Goal: Transaction & Acquisition: Purchase product/service

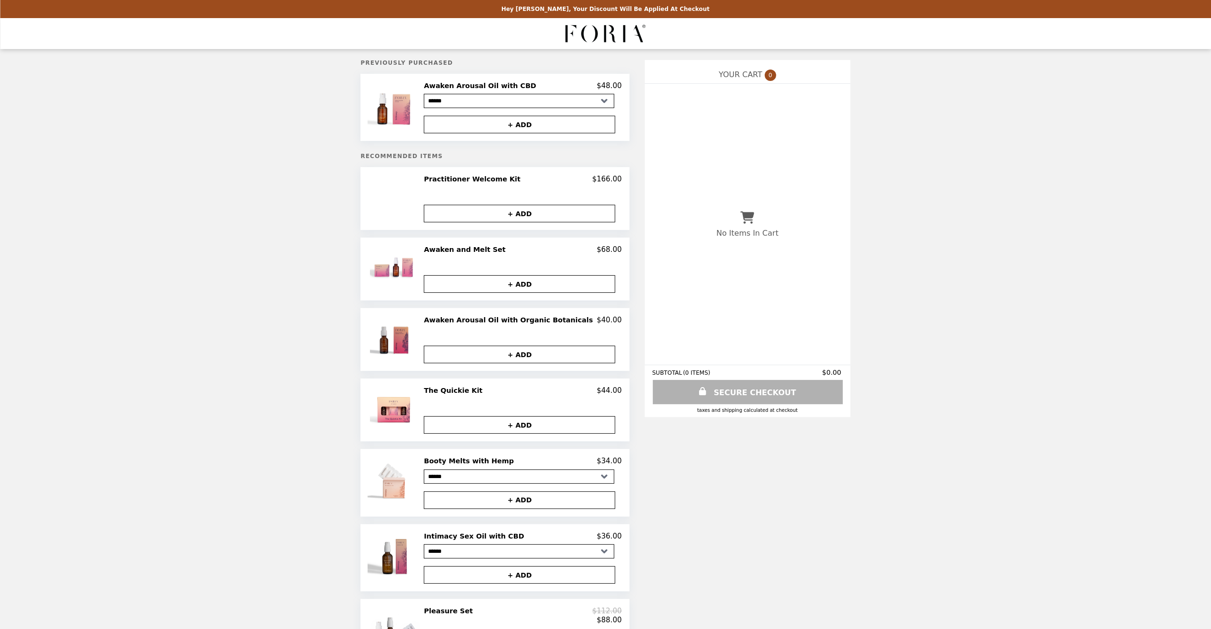
click at [454, 187] on div "Practitioner Welcome Kit $166.00 Default Title + ADD" at bounding box center [523, 199] width 198 height 48
click at [455, 181] on h2 "Practitioner Welcome Kit" at bounding box center [474, 179] width 100 height 9
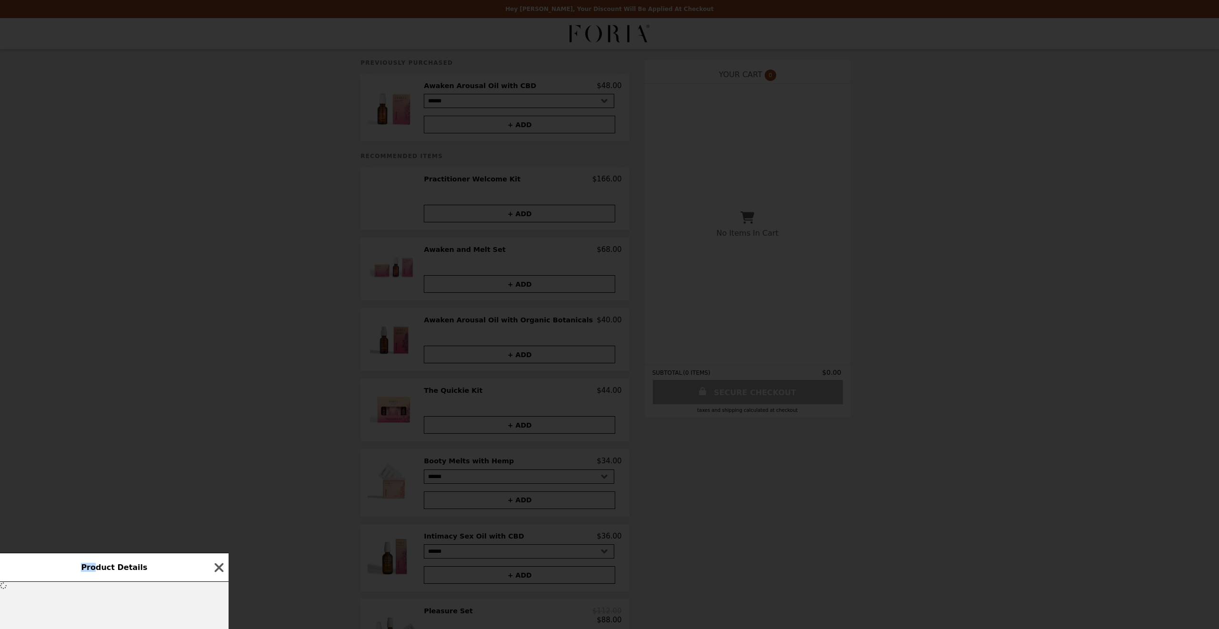
drag, startPoint x: 100, startPoint y: 556, endPoint x: 213, endPoint y: 362, distance: 224.3
click at [213, 362] on div "Product Details" at bounding box center [609, 314] width 1219 height 629
click at [217, 570] on icon "button" at bounding box center [219, 568] width 14 height 14
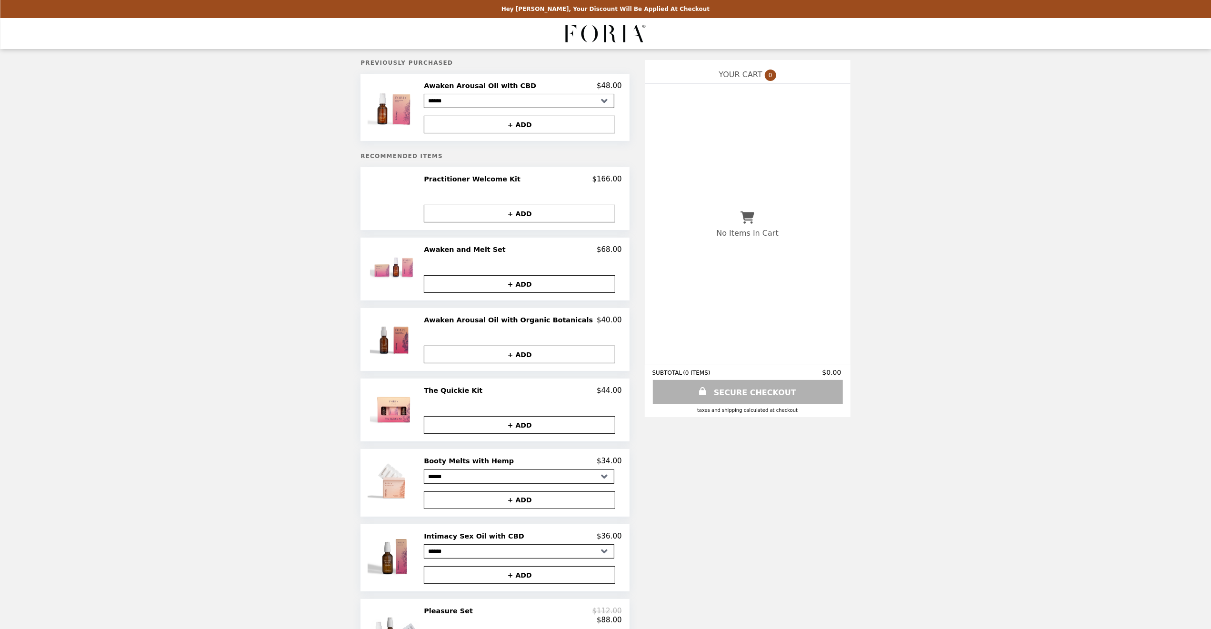
click at [470, 179] on h2 "Practitioner Welcome Kit" at bounding box center [474, 179] width 100 height 9
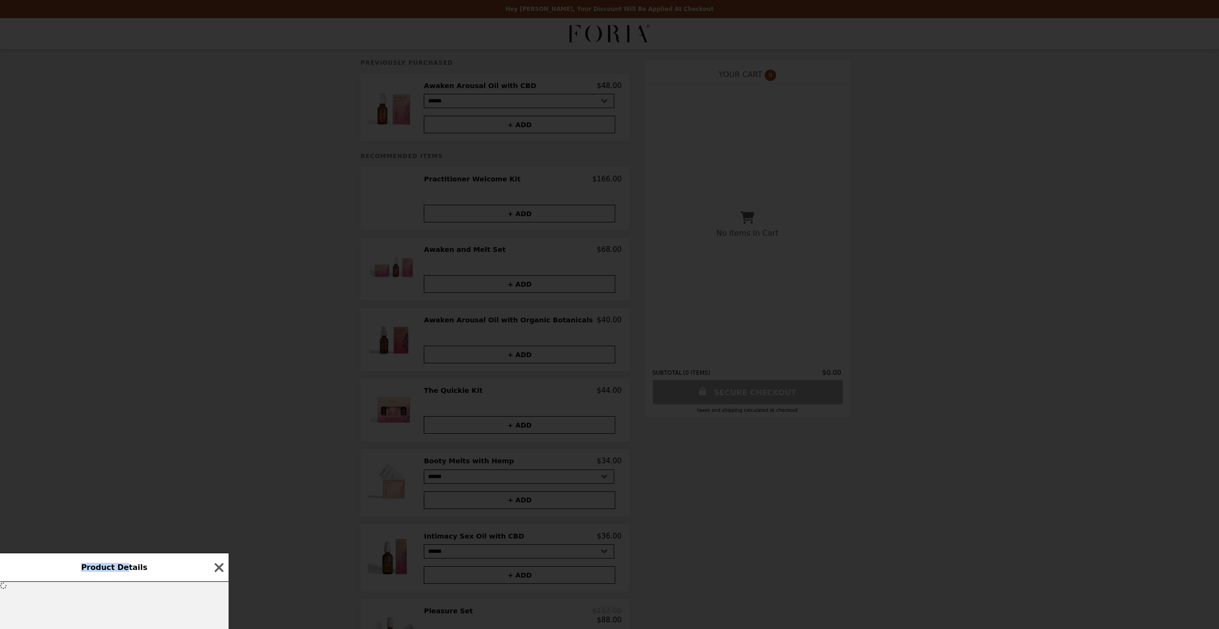
drag, startPoint x: 125, startPoint y: 554, endPoint x: 256, endPoint y: 372, distance: 223.8
click at [258, 361] on div "Product Details" at bounding box center [609, 314] width 1219 height 629
drag, startPoint x: 174, startPoint y: 559, endPoint x: 348, endPoint y: 330, distance: 287.2
click at [341, 349] on div "Product Details" at bounding box center [609, 314] width 1219 height 629
drag, startPoint x: 317, startPoint y: 214, endPoint x: 317, endPoint y: 204, distance: 10.0
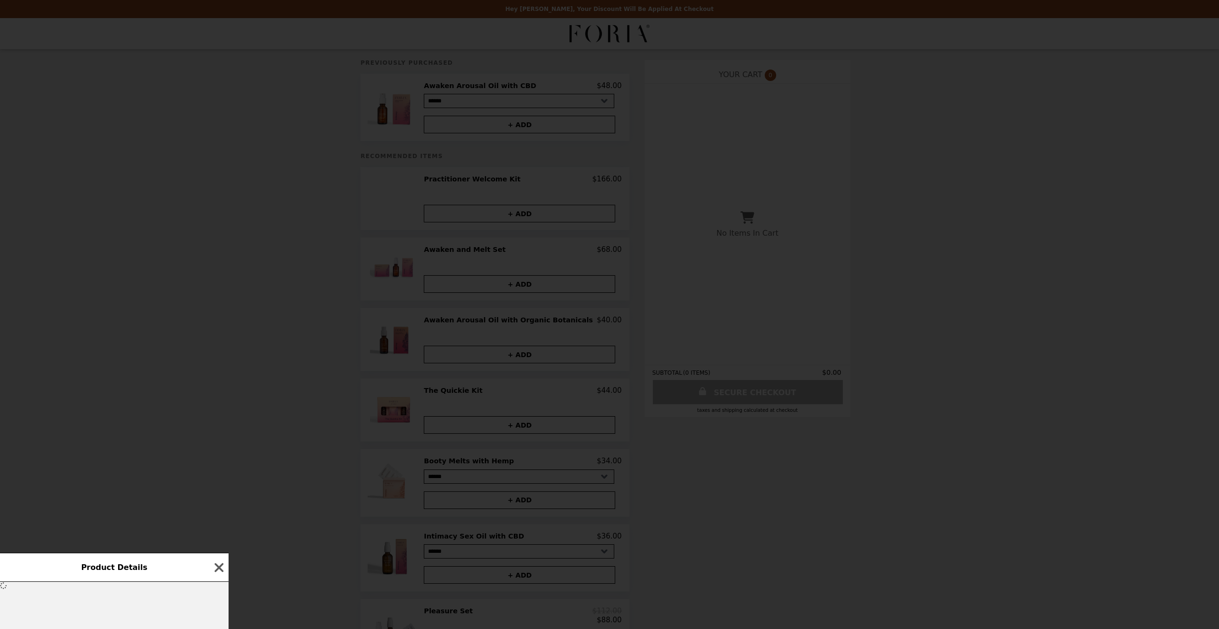
click at [316, 212] on div "Product Details" at bounding box center [609, 314] width 1219 height 629
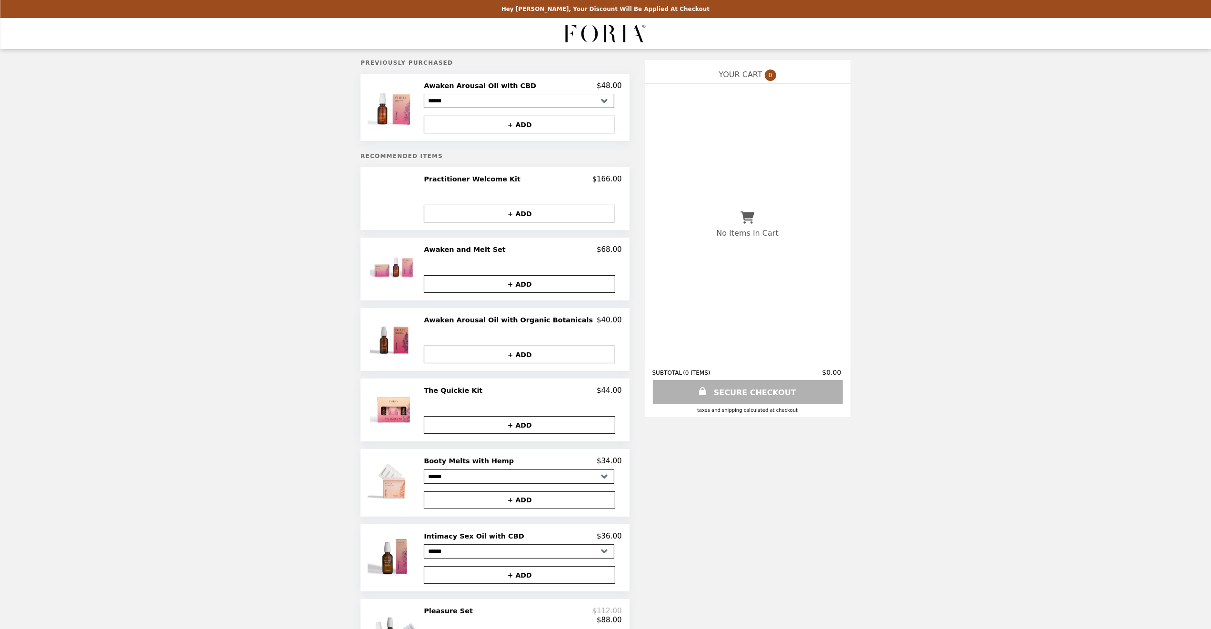
click at [596, 9] on p "Hey [PERSON_NAME], your discount will be applied at checkout" at bounding box center [605, 9] width 208 height 7
click at [603, 35] on img "Main" at bounding box center [606, 34] width 80 height 20
